Goal: Check status: Check status

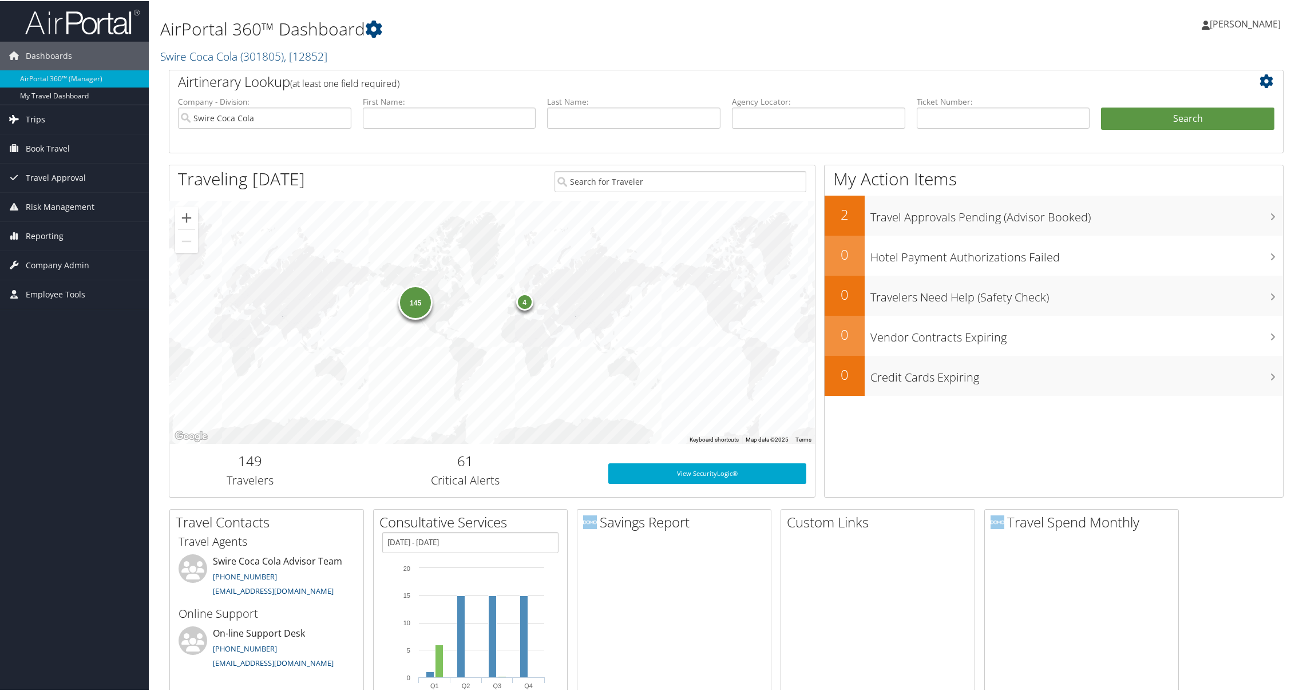
click at [37, 124] on span "Trips" at bounding box center [35, 118] width 19 height 29
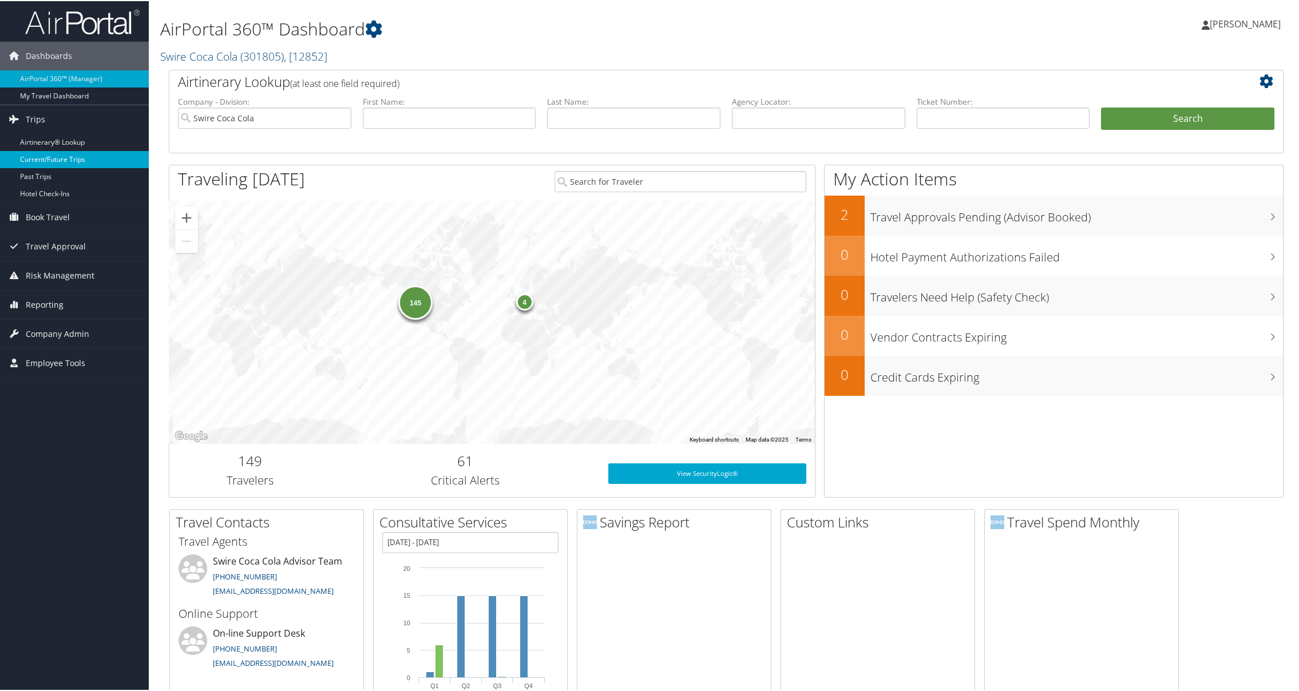
click at [39, 160] on link "Current/Future Trips" at bounding box center [74, 158] width 149 height 17
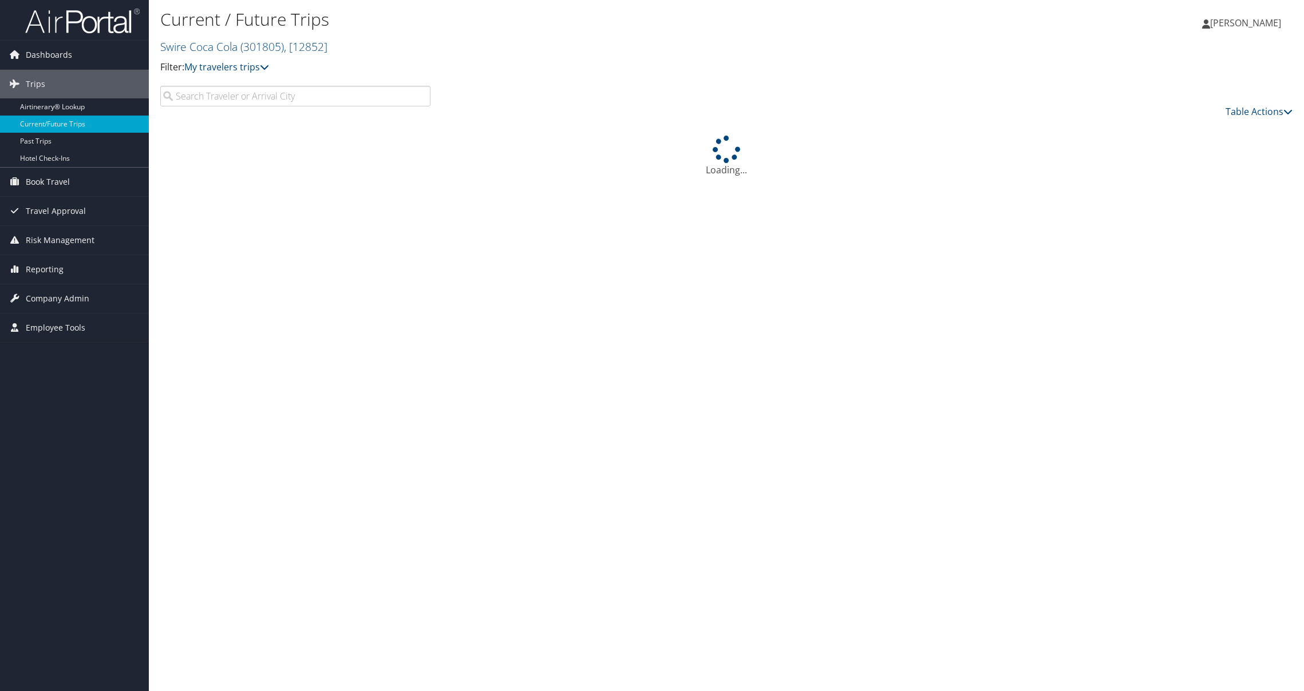
click at [231, 90] on input "search" at bounding box center [295, 96] width 270 height 21
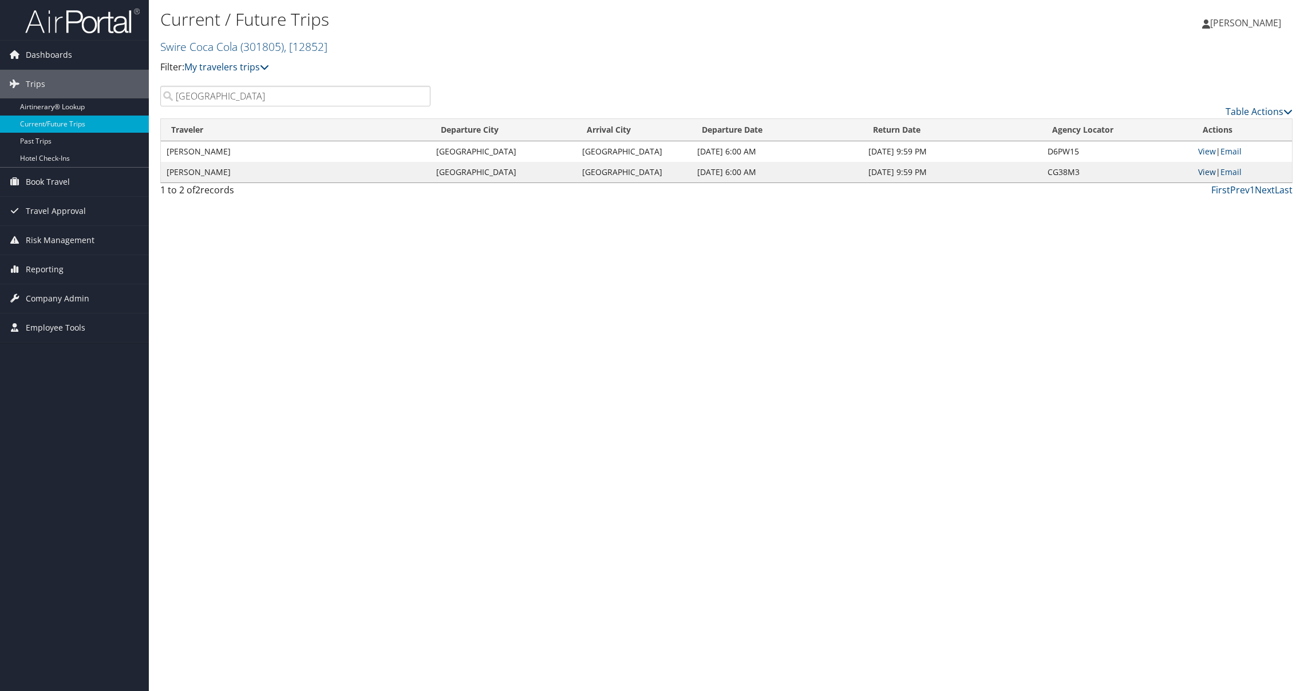
type input "south bend"
click at [1205, 174] on link "View" at bounding box center [1207, 172] width 18 height 11
click at [1198, 153] on link "View" at bounding box center [1207, 151] width 18 height 11
click at [49, 240] on span "Risk Management" at bounding box center [60, 240] width 69 height 29
click at [37, 295] on link "Travel Alerts" at bounding box center [74, 297] width 149 height 17
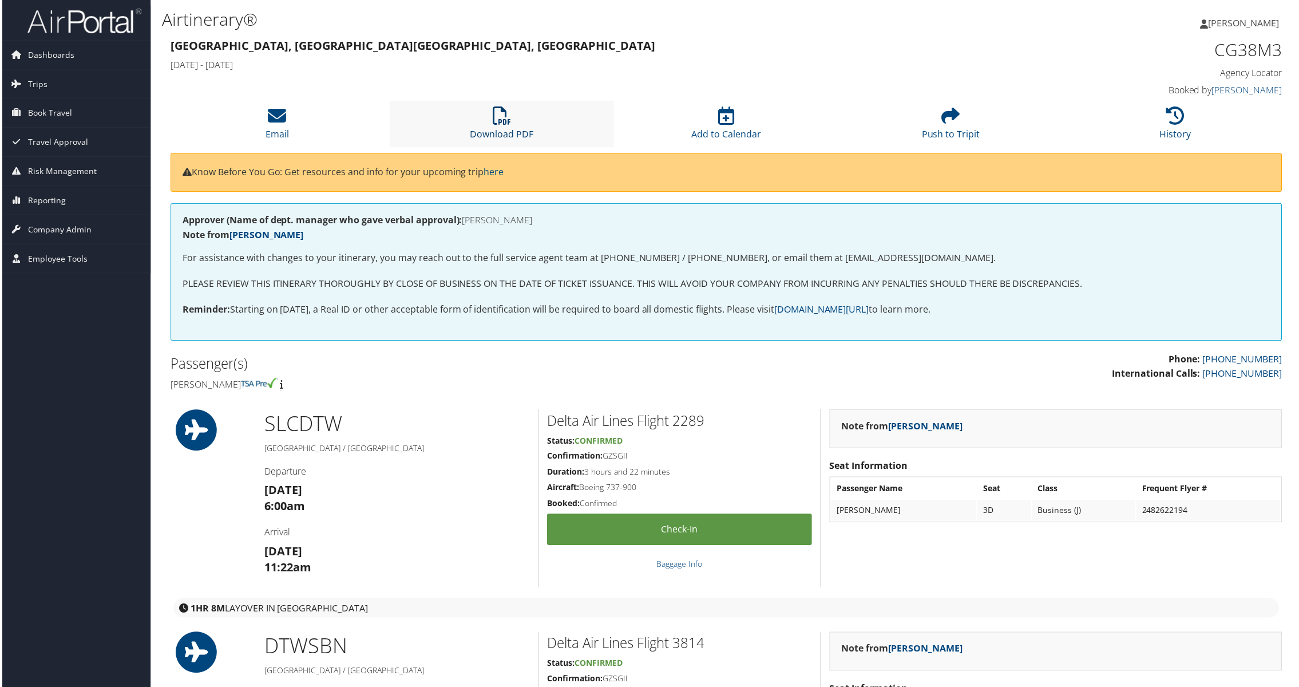
click at [504, 118] on icon at bounding box center [501, 116] width 18 height 18
click at [502, 116] on icon at bounding box center [501, 116] width 18 height 18
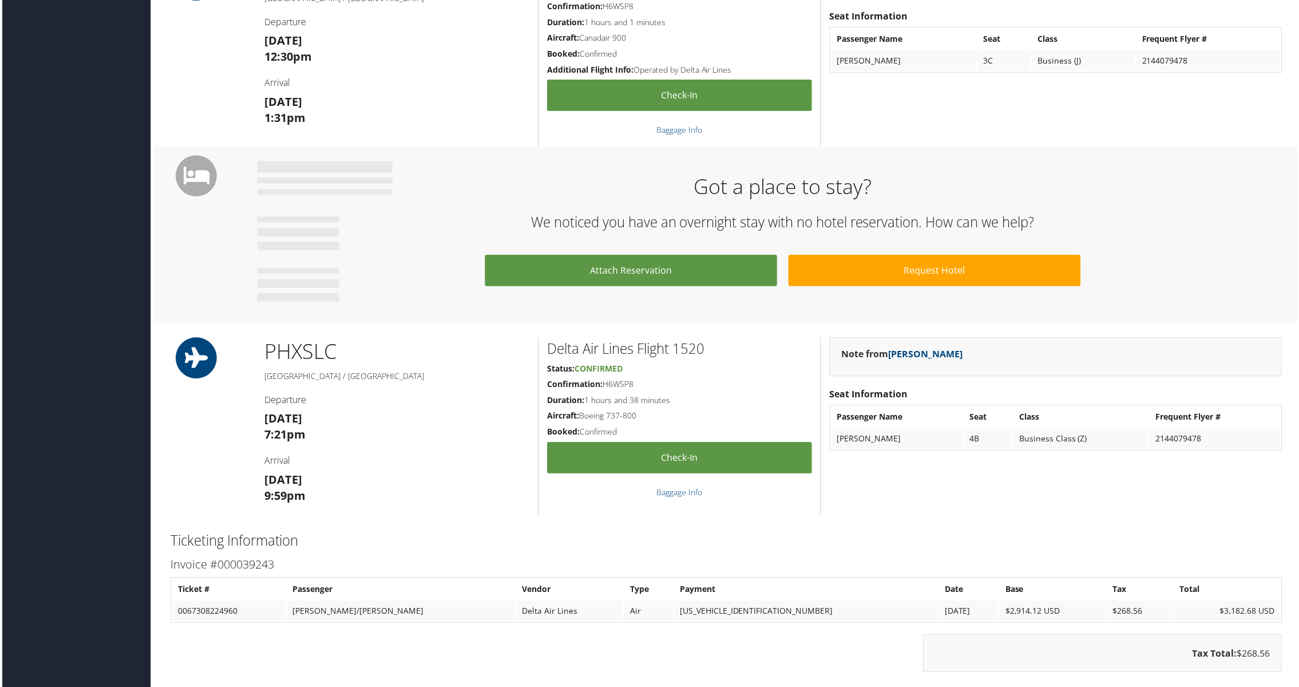
scroll to position [435, 0]
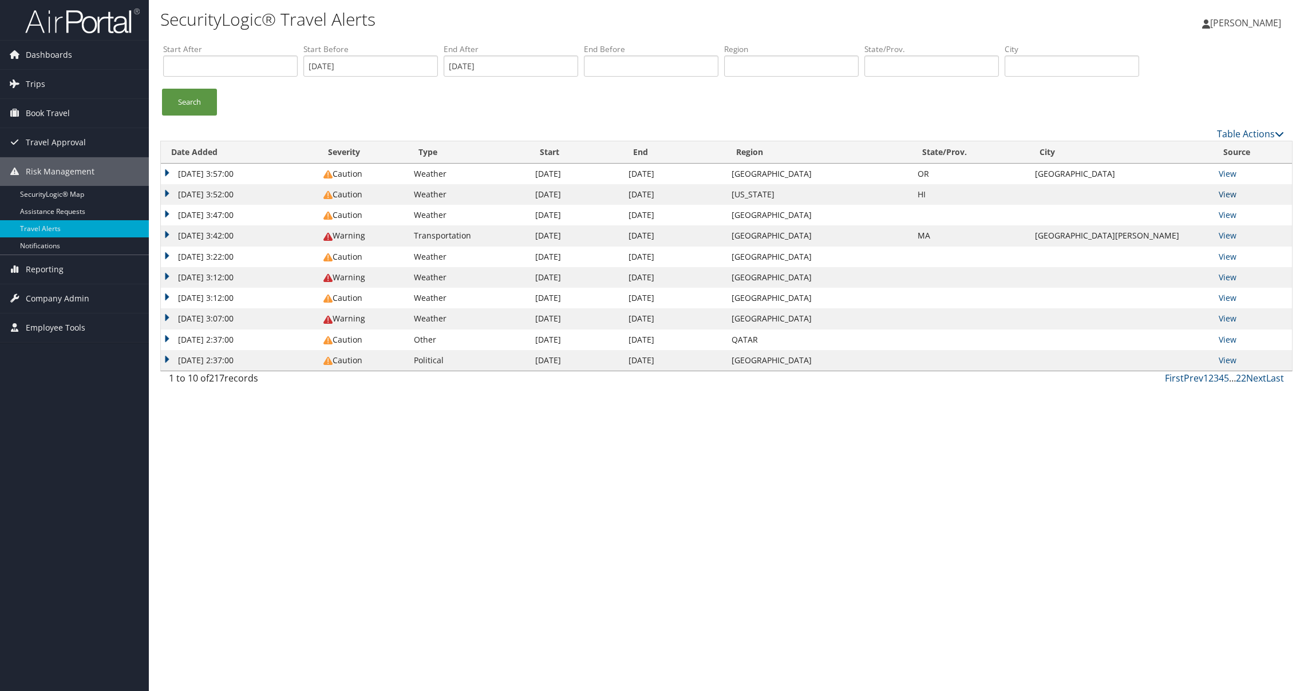
click at [1224, 189] on link "View" at bounding box center [1227, 194] width 18 height 11
click at [42, 190] on link "SecurityLogic® Map" at bounding box center [74, 194] width 149 height 17
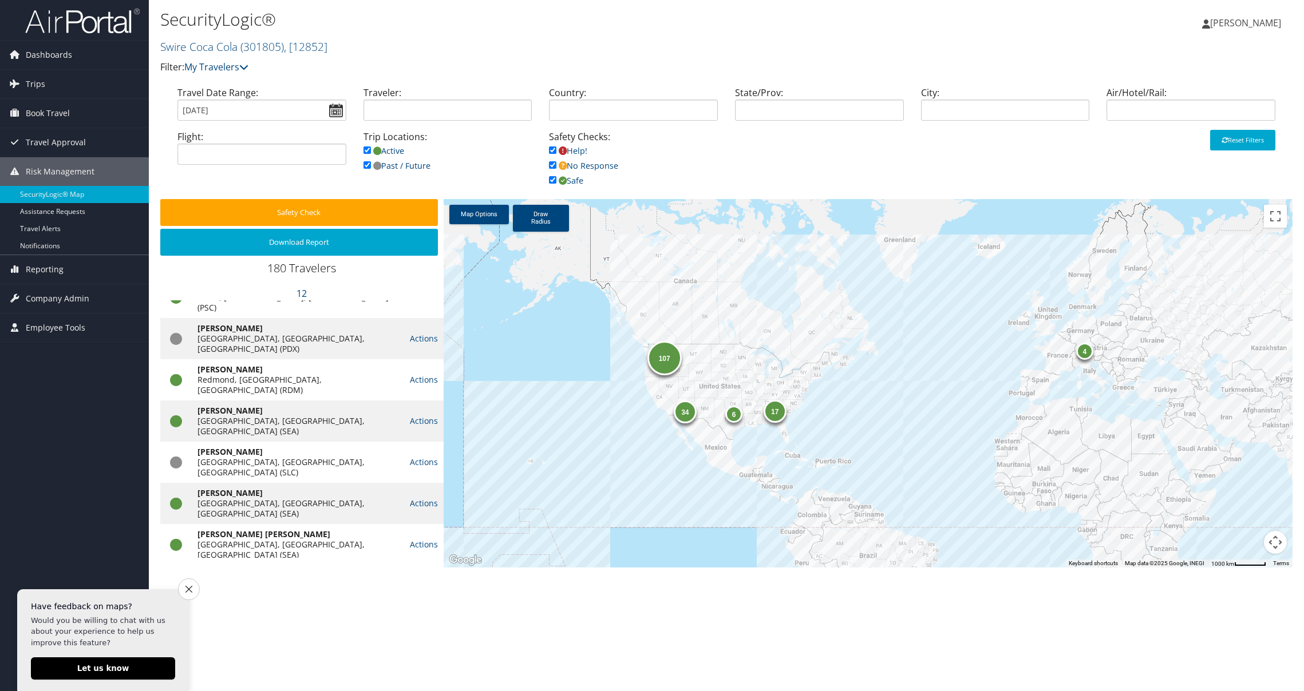
scroll to position [1247, 0]
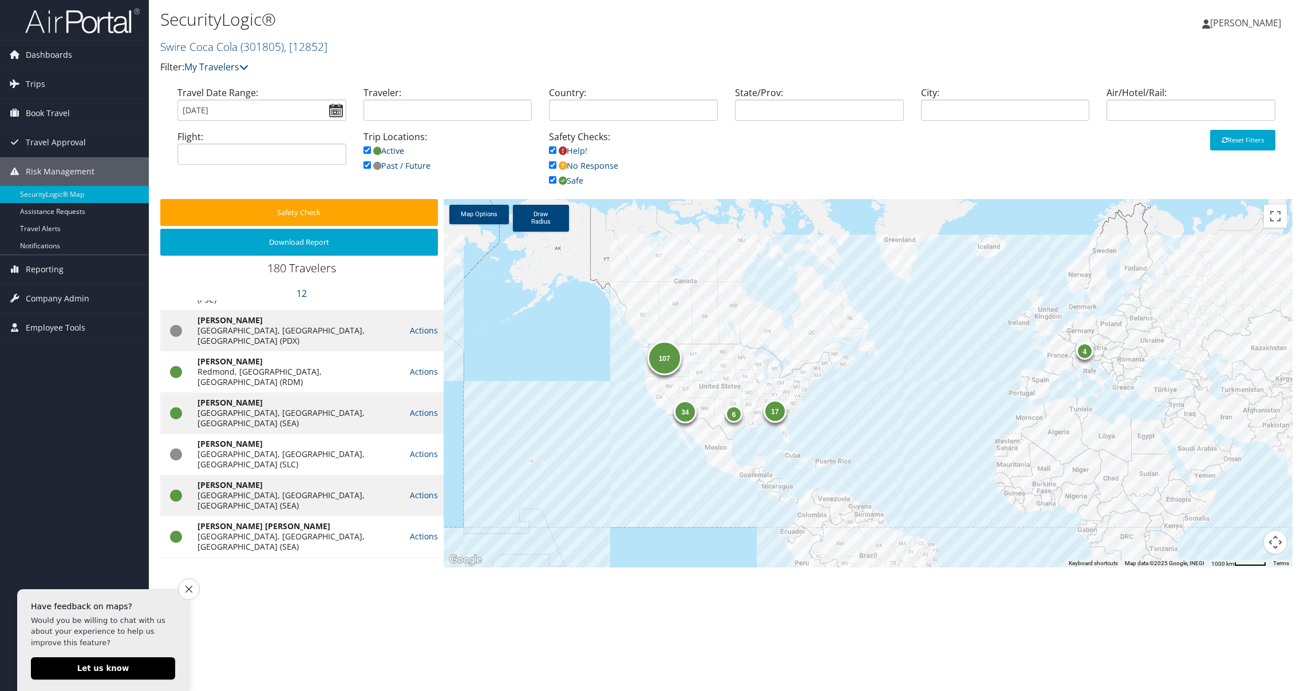
click at [57, 114] on span "Book Travel" at bounding box center [48, 113] width 44 height 29
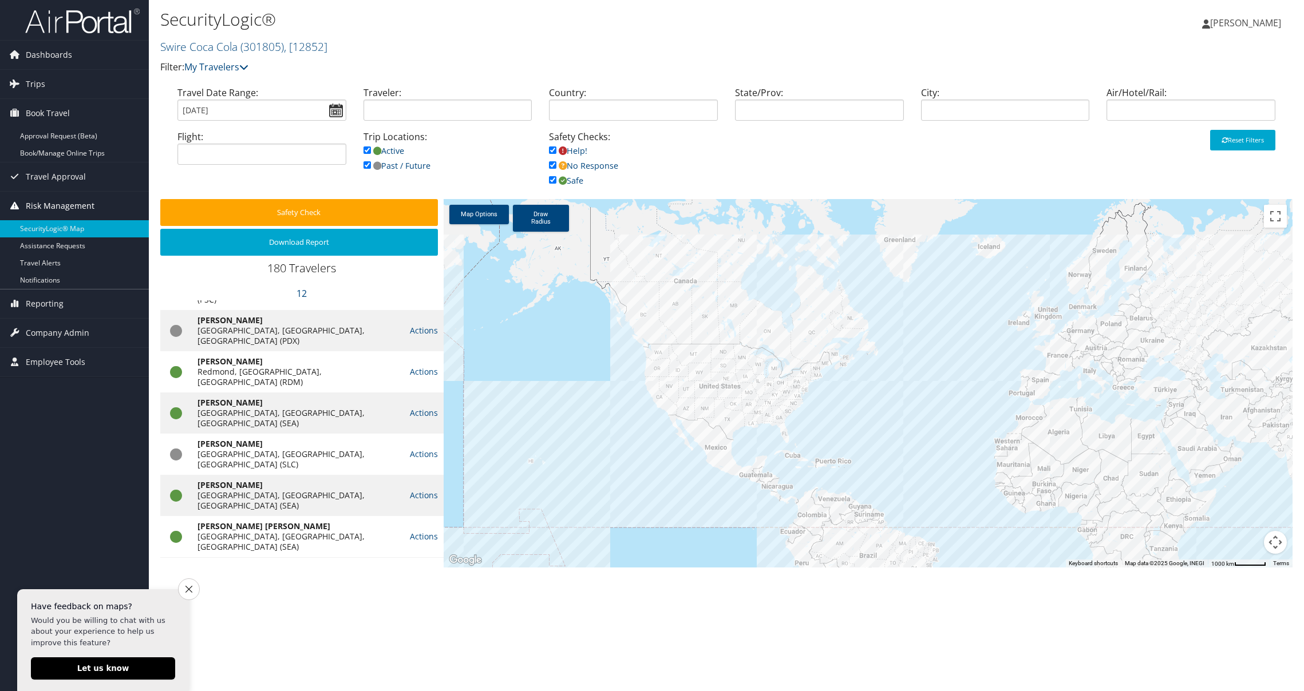
click at [46, 204] on span "Risk Management" at bounding box center [60, 206] width 69 height 29
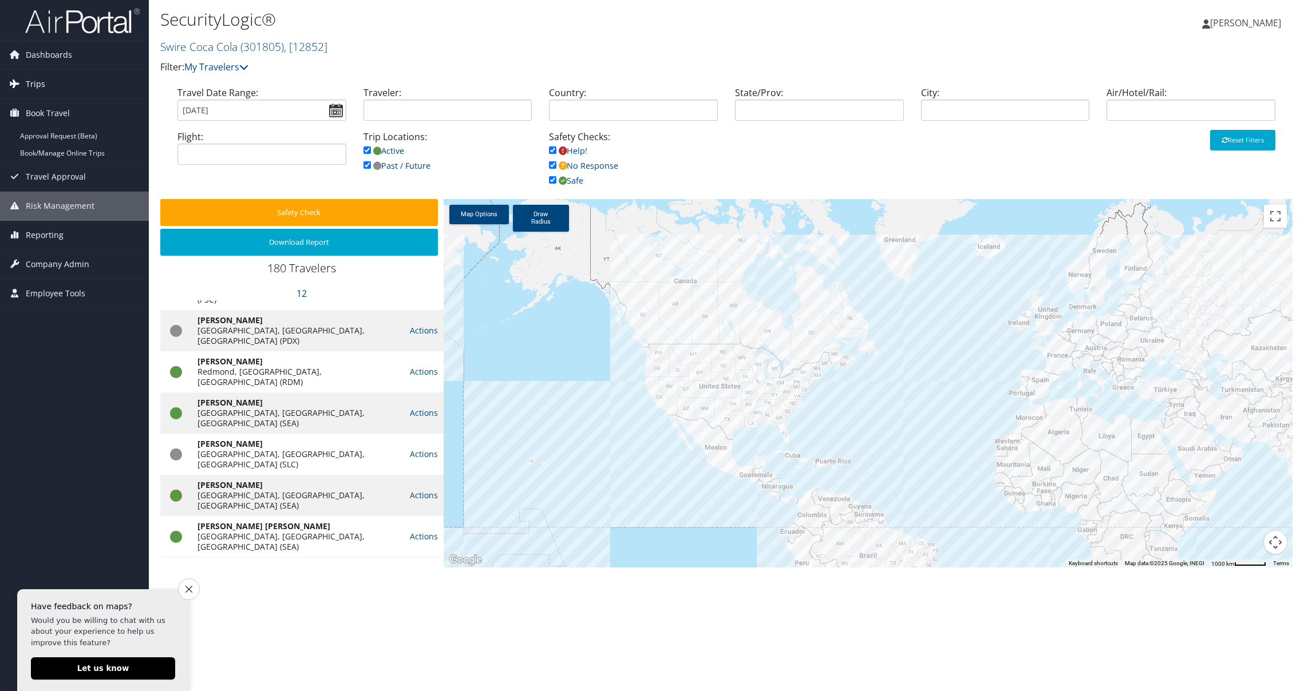
click at [38, 81] on span "Trips" at bounding box center [35, 84] width 19 height 29
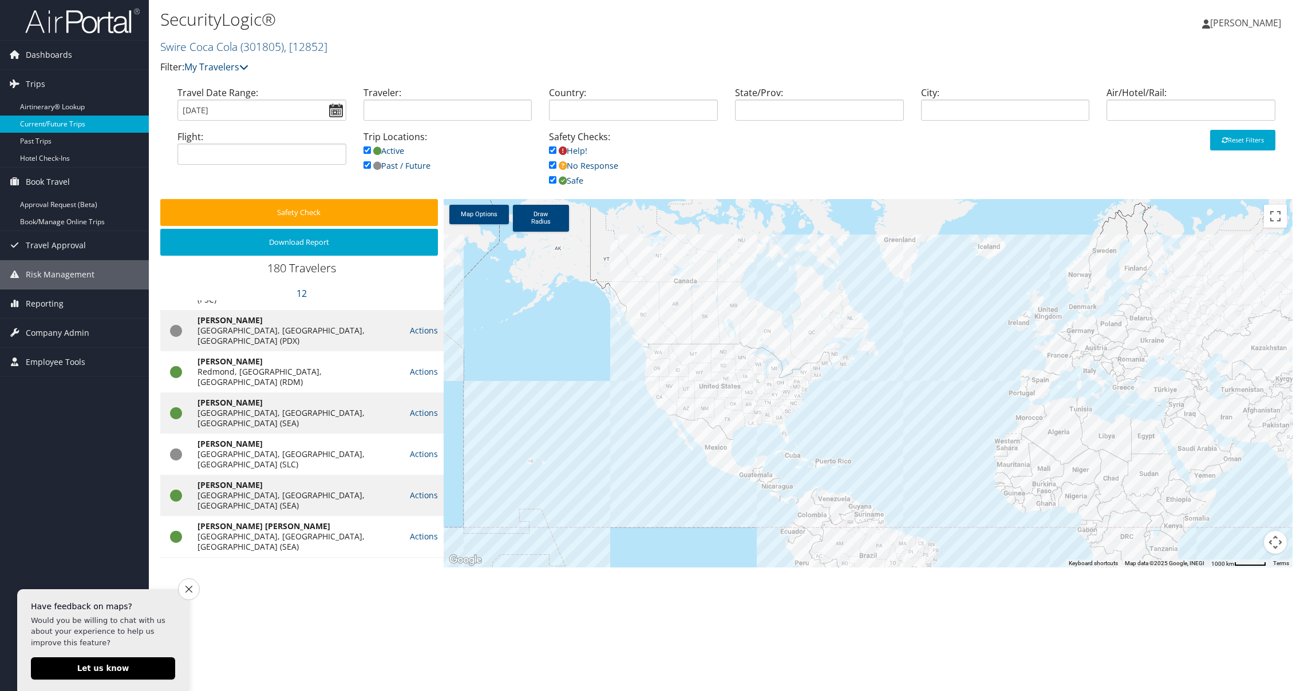
click at [46, 122] on link "Current/Future Trips" at bounding box center [74, 124] width 149 height 17
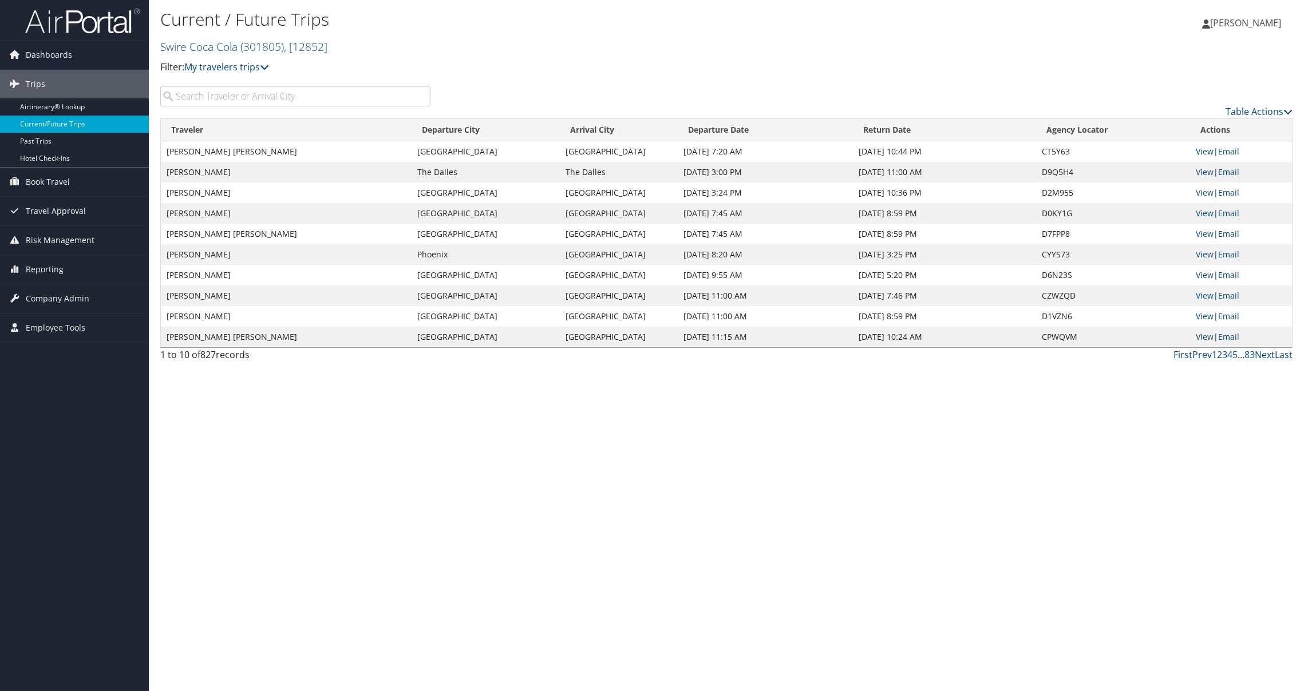
click at [1202, 337] on link "View" at bounding box center [1204, 336] width 18 height 11
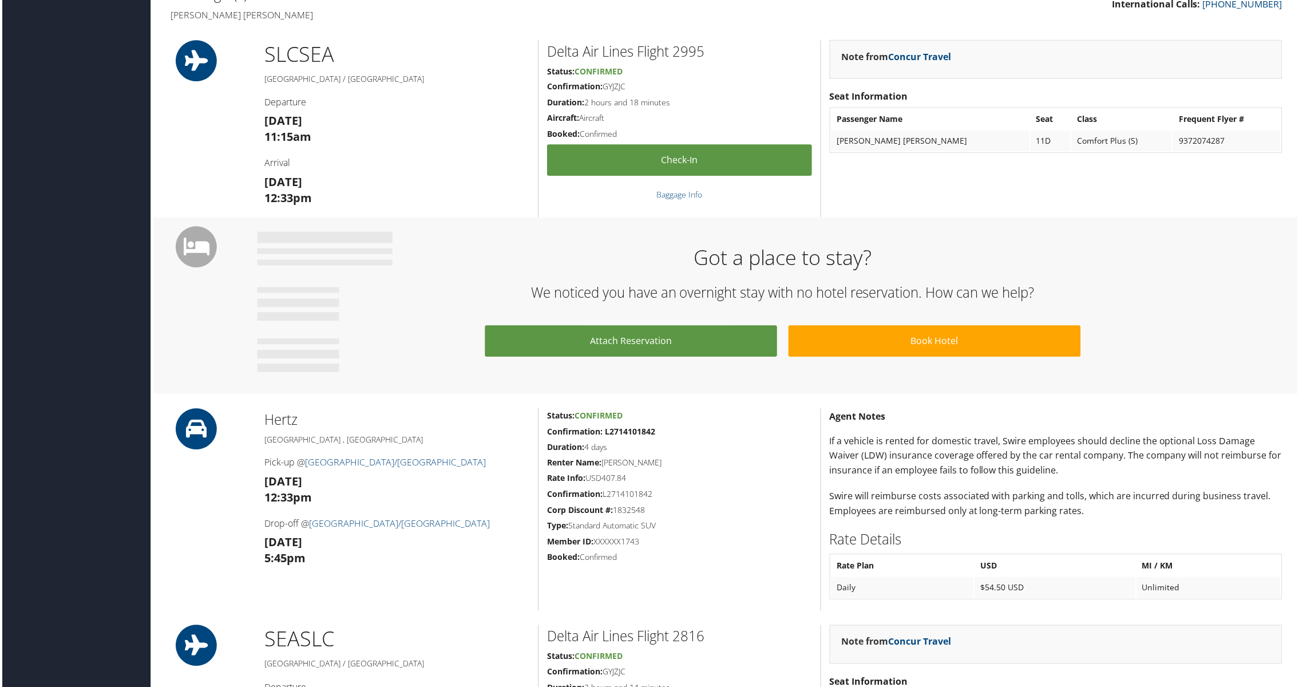
scroll to position [368, 0]
